Goal: Information Seeking & Learning: Stay updated

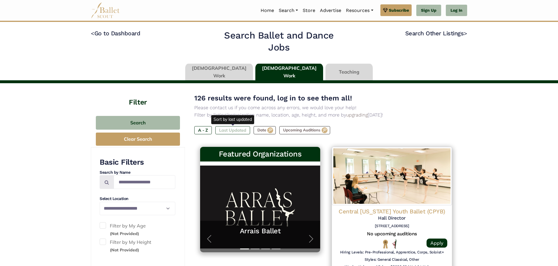
click at [234, 130] on label "Last Updated" at bounding box center [232, 130] width 35 height 8
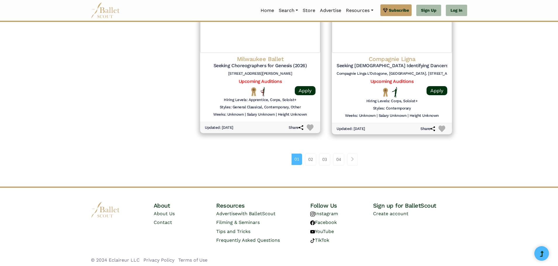
scroll to position [772, 0]
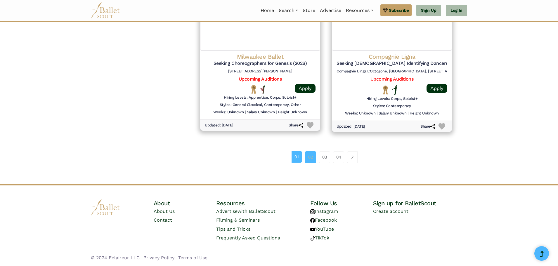
click at [313, 158] on link "02" at bounding box center [310, 157] width 11 height 12
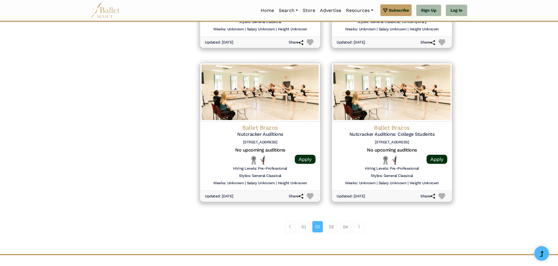
scroll to position [702, 0]
